Goal: Task Accomplishment & Management: Manage account settings

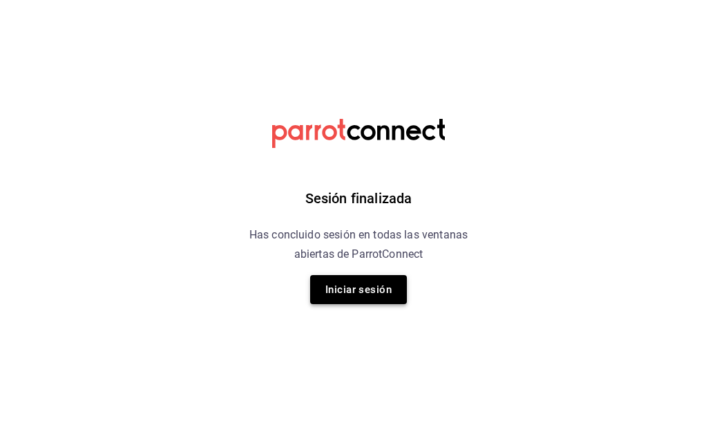
click at [372, 284] on button "Iniciar sesión" at bounding box center [358, 289] width 97 height 29
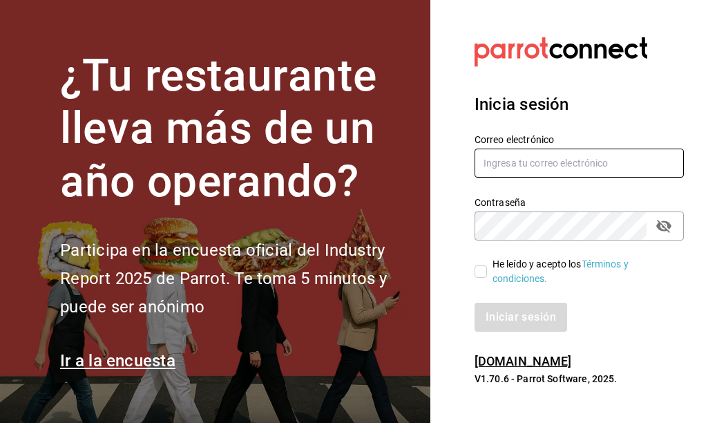
type input "[EMAIL_ADDRESS][DOMAIN_NAME]"
click at [477, 271] on input "He leído y acepto los Términos y condiciones." at bounding box center [481, 271] width 12 height 12
checkbox input "true"
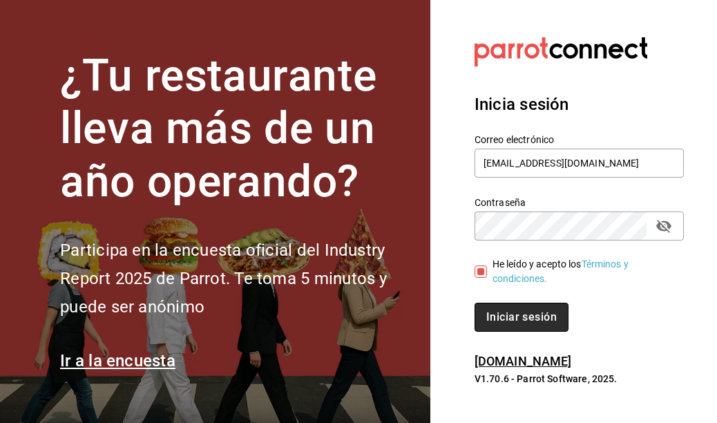
click at [501, 328] on button "Iniciar sesión" at bounding box center [522, 317] width 94 height 29
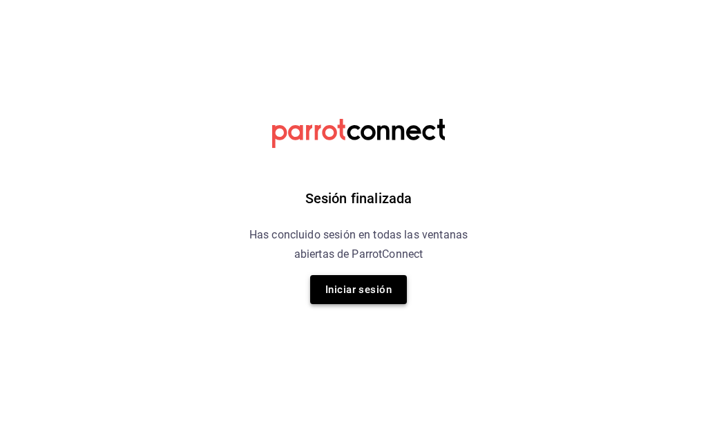
click at [359, 288] on button "Iniciar sesión" at bounding box center [358, 289] width 97 height 29
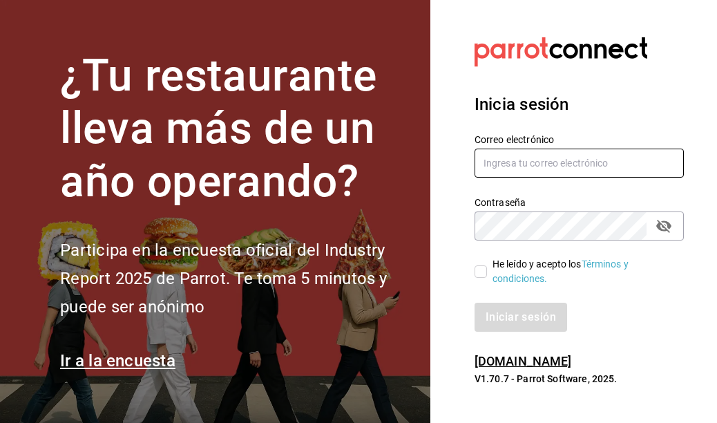
type input "[EMAIL_ADDRESS][DOMAIN_NAME]"
click at [479, 271] on input "He leído y acepto los Términos y condiciones." at bounding box center [481, 271] width 12 height 12
checkbox input "true"
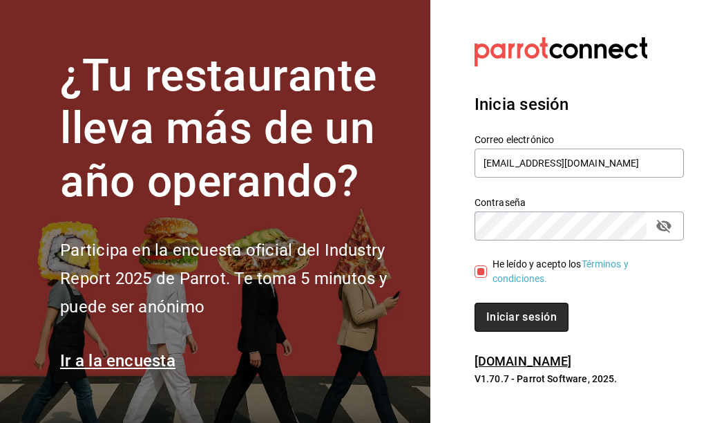
click at [497, 313] on button "Iniciar sesión" at bounding box center [522, 317] width 94 height 29
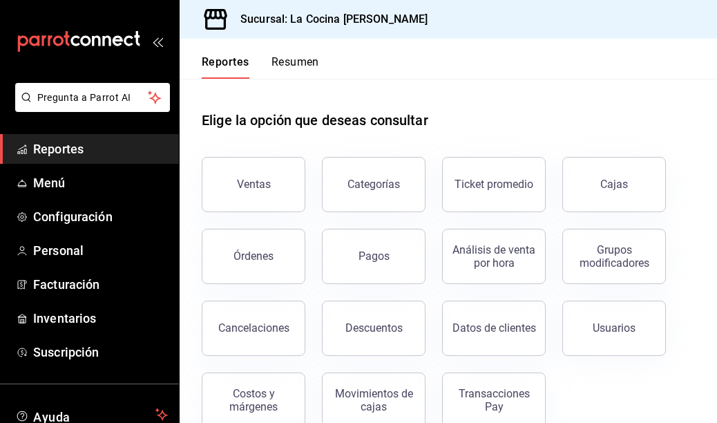
click at [287, 59] on button "Resumen" at bounding box center [295, 66] width 48 height 23
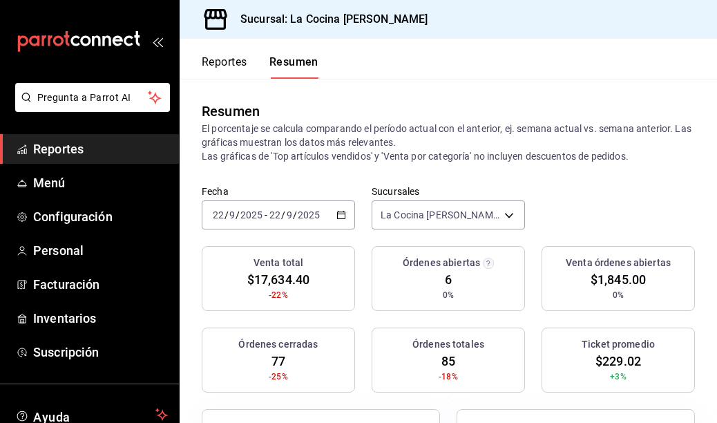
click at [215, 66] on button "Reportes" at bounding box center [225, 66] width 46 height 23
